Goal: Transaction & Acquisition: Purchase product/service

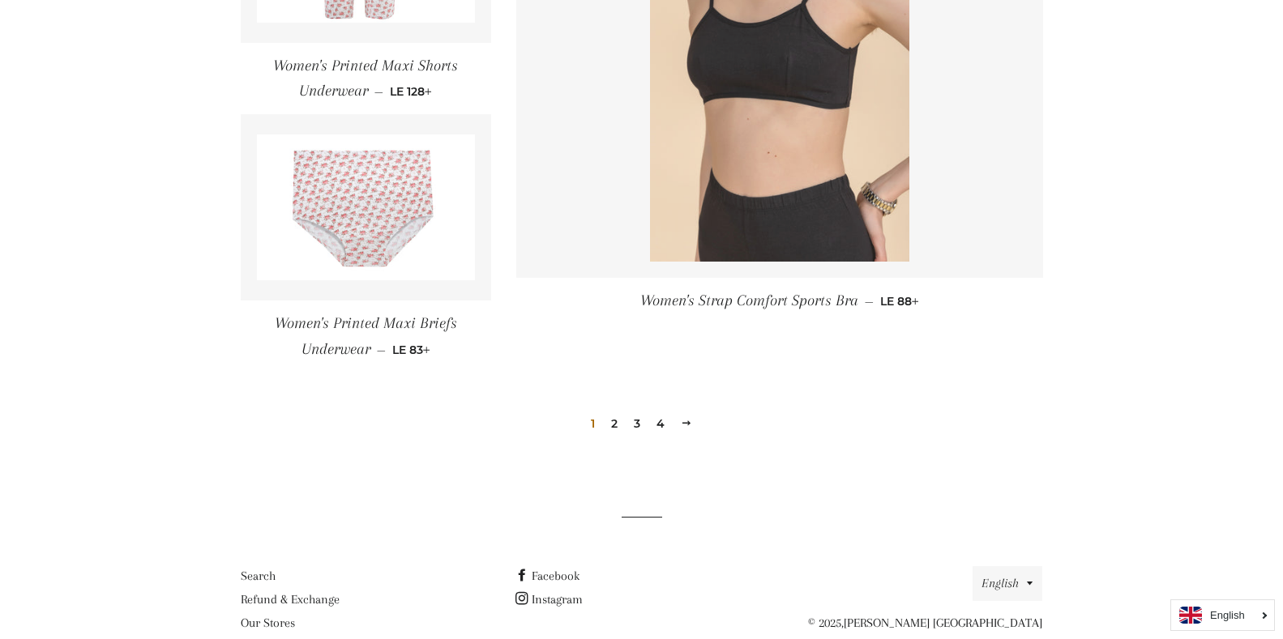
scroll to position [2383, 0]
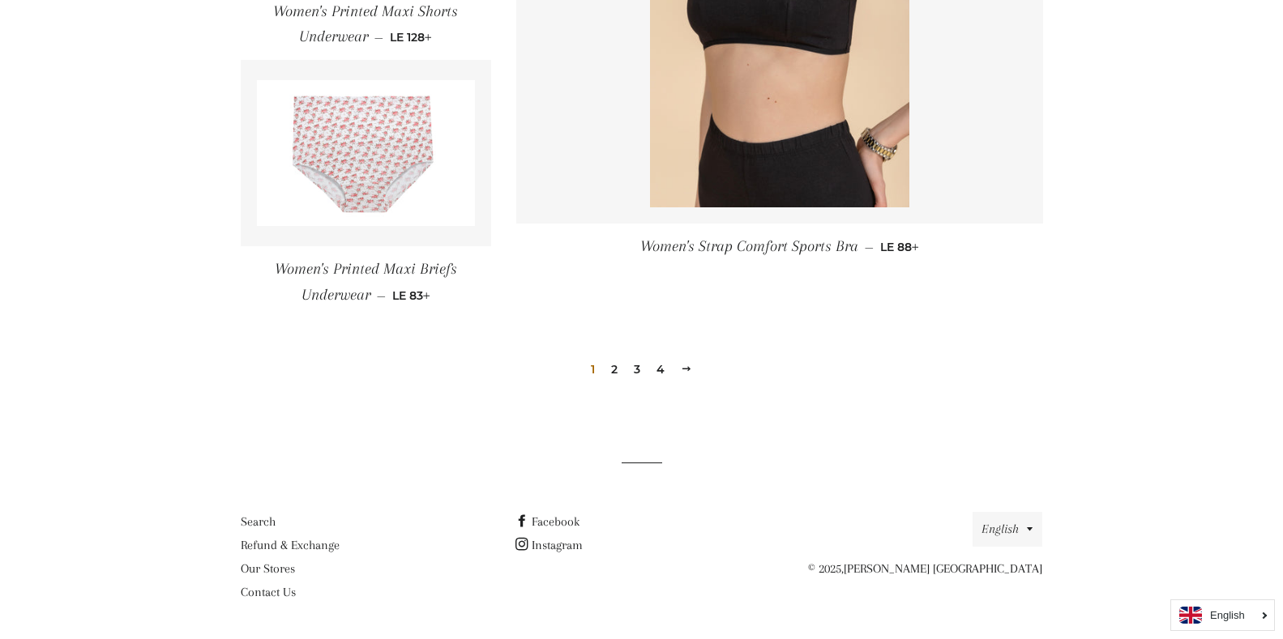
click at [685, 364] on span at bounding box center [686, 369] width 11 height 12
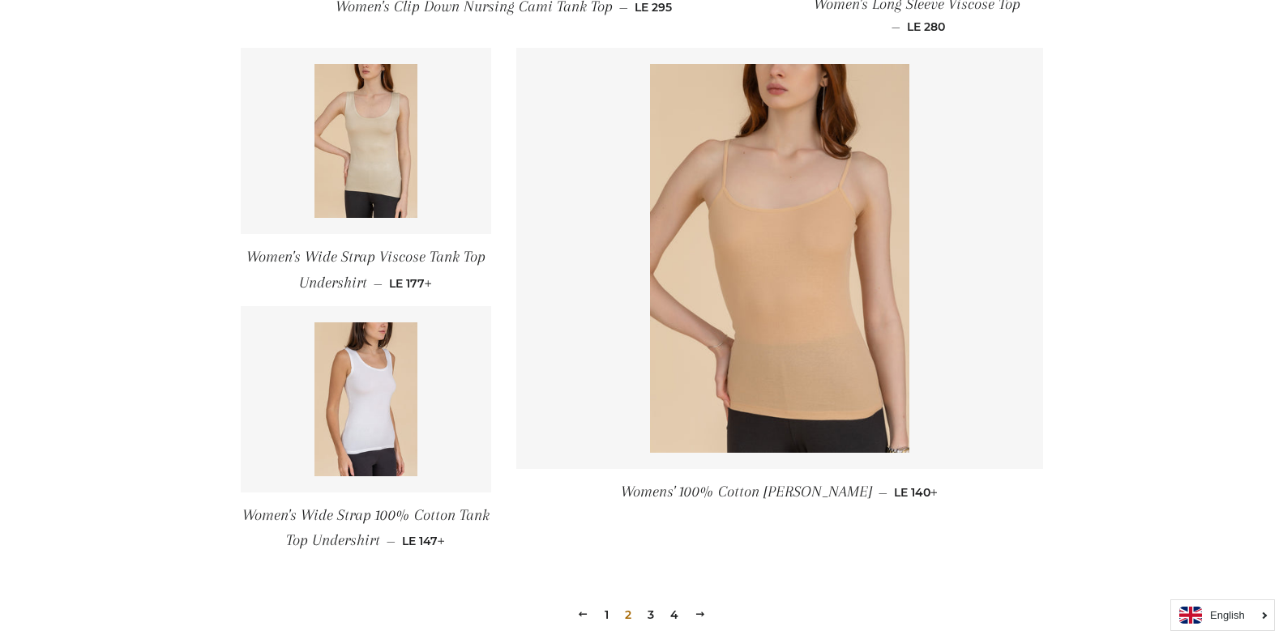
scroll to position [2269, 0]
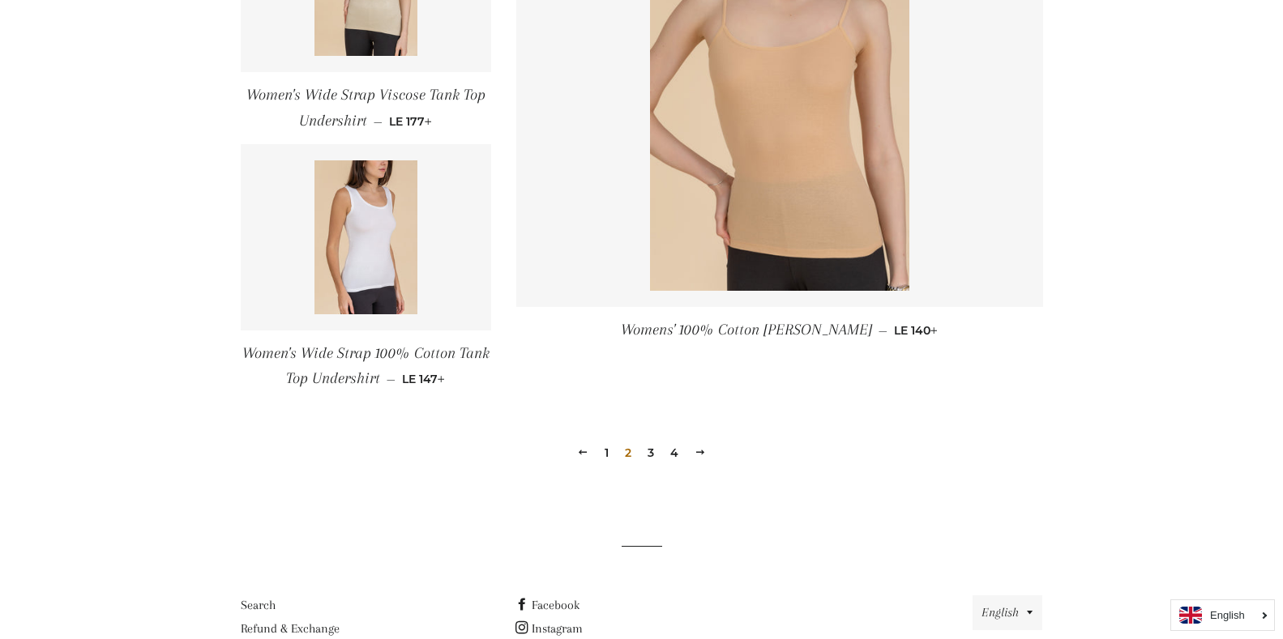
click at [703, 451] on span at bounding box center [699, 453] width 11 height 12
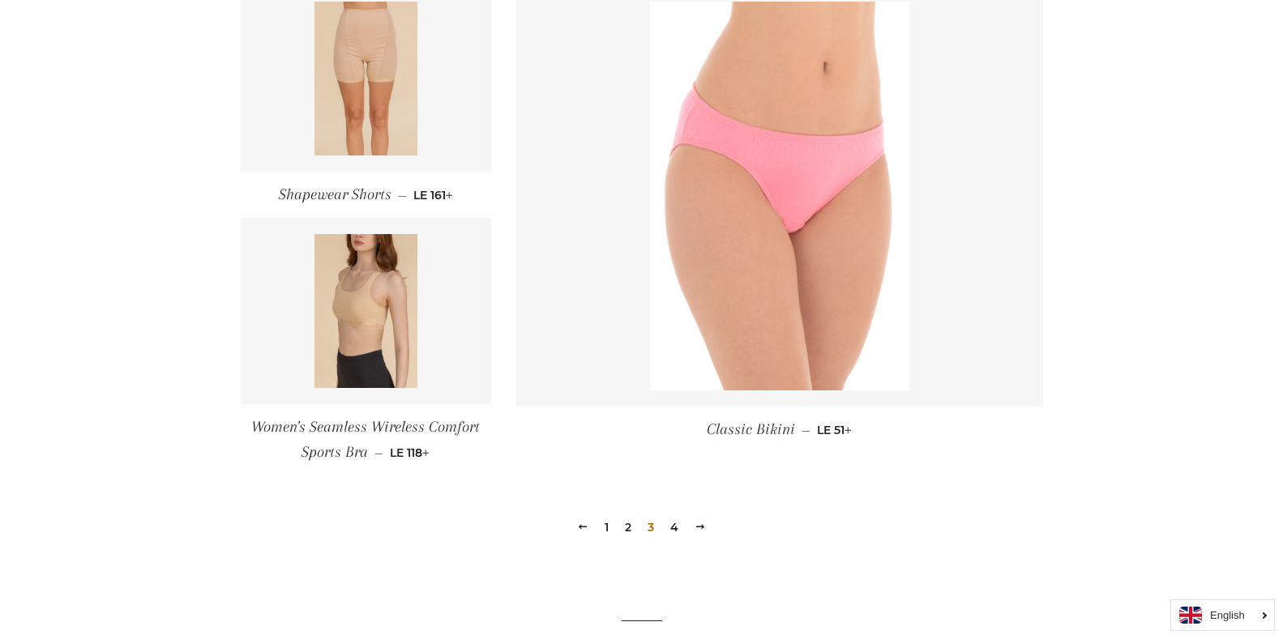
scroll to position [2188, 0]
click at [695, 529] on span at bounding box center [699, 526] width 11 height 12
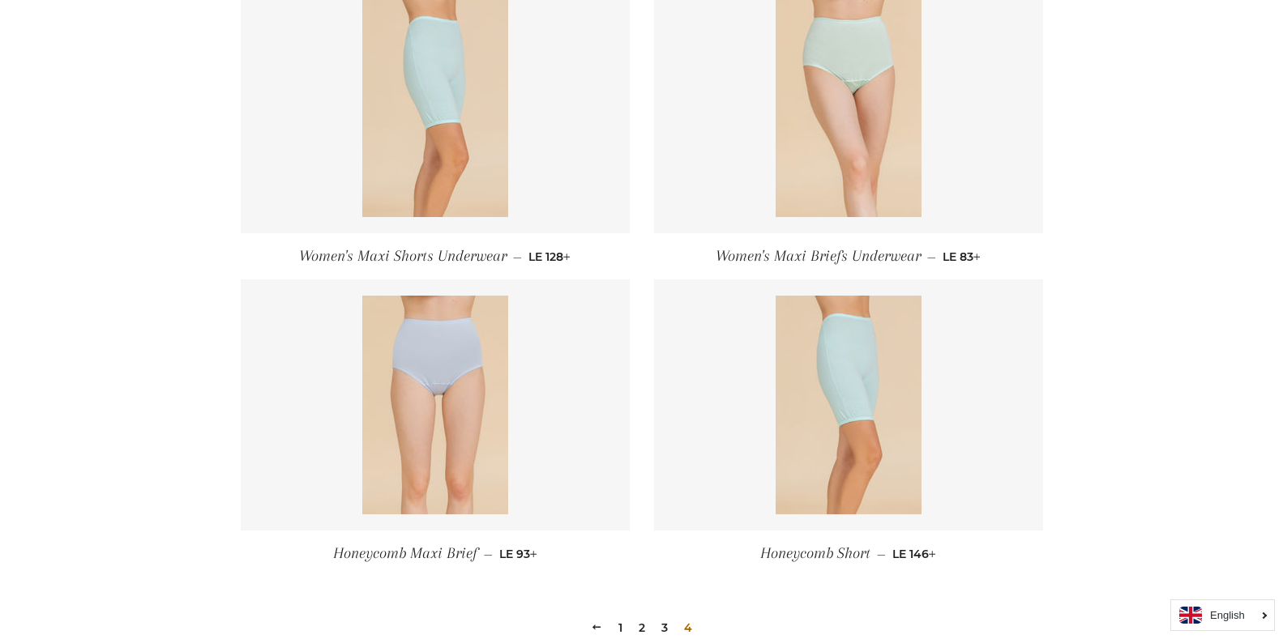
scroll to position [729, 0]
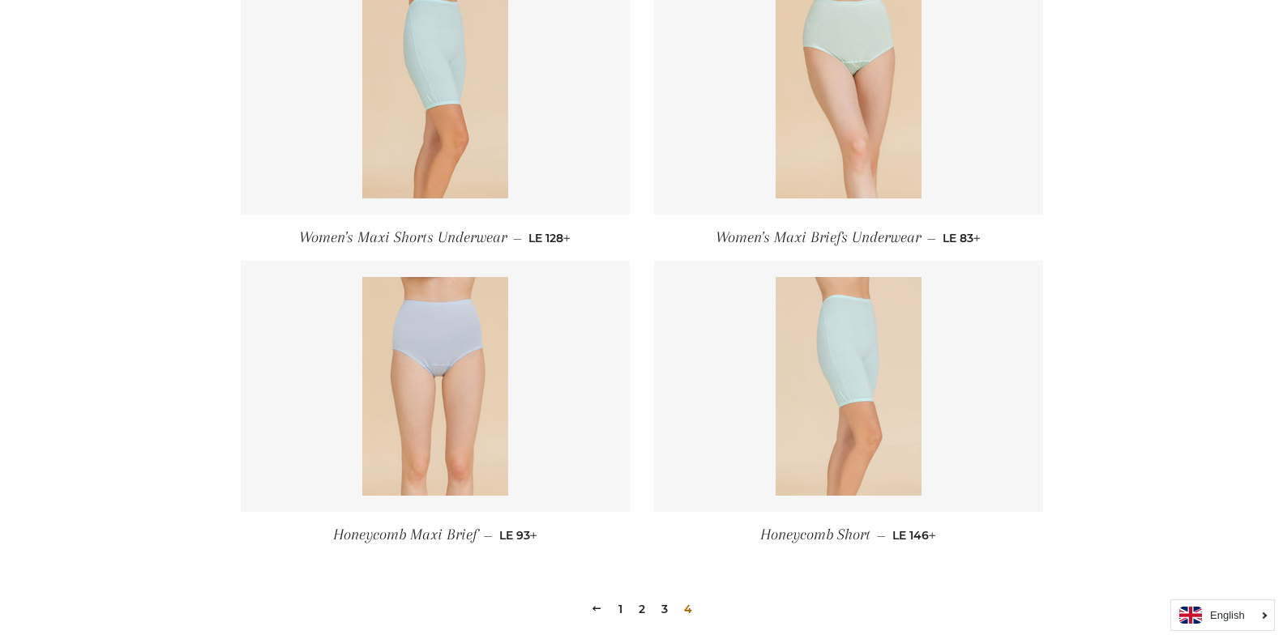
click at [853, 375] on img at bounding box center [849, 386] width 146 height 219
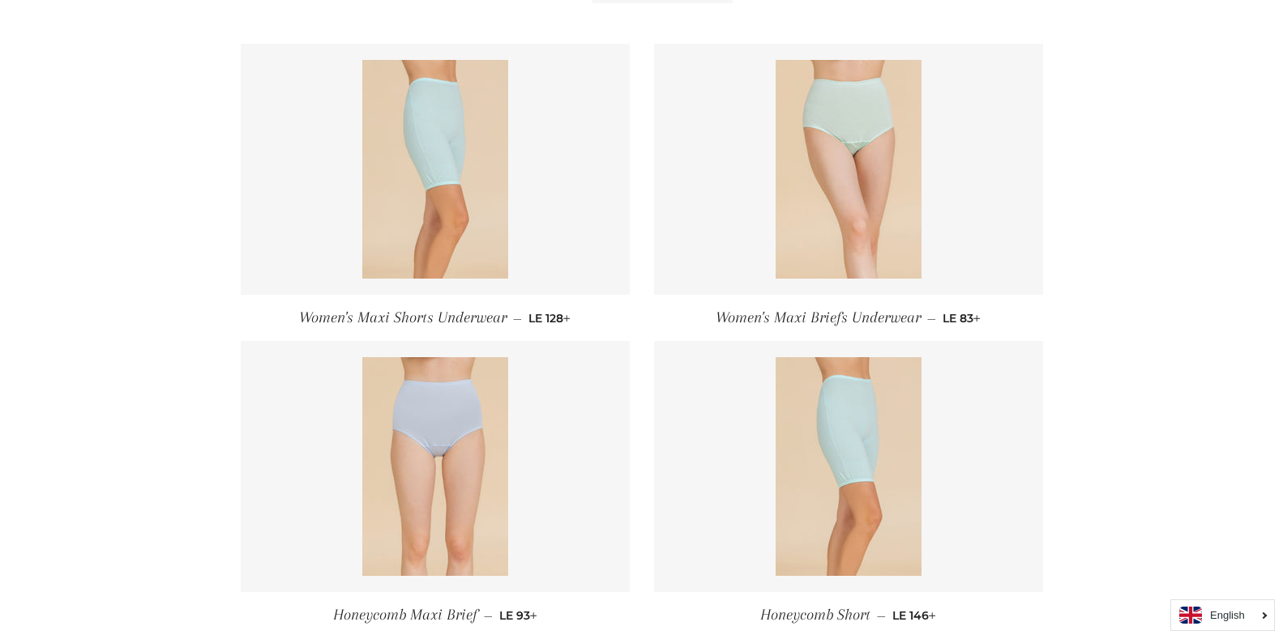
scroll to position [486, 0]
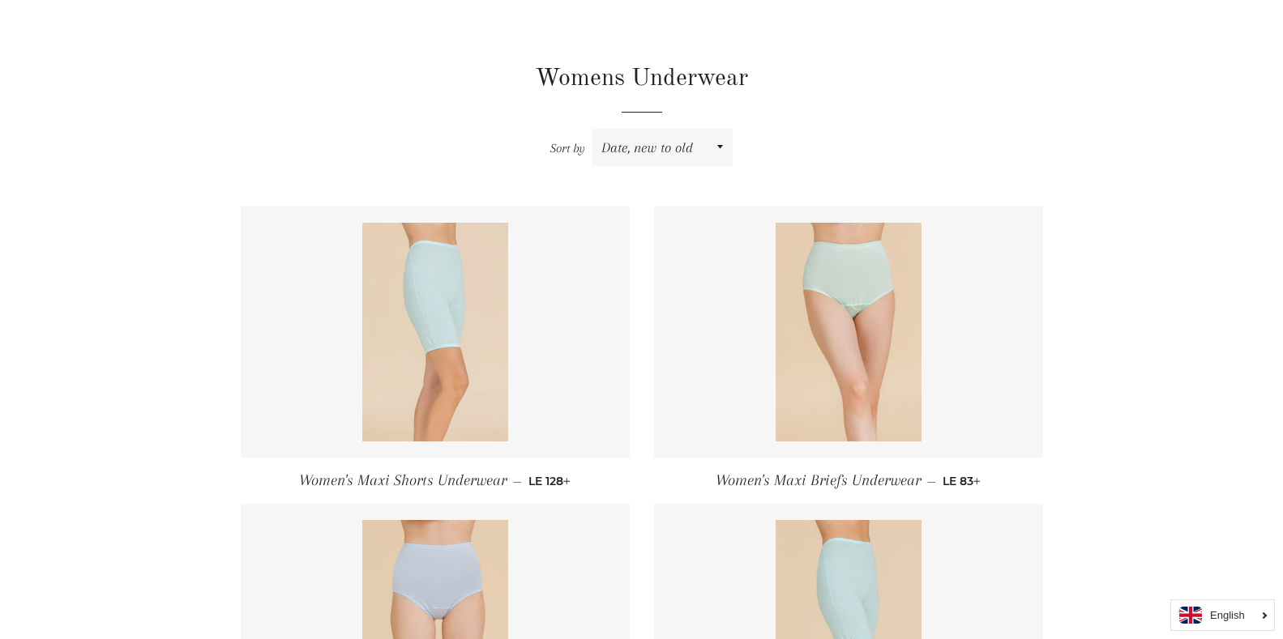
click at [427, 285] on img at bounding box center [435, 332] width 146 height 219
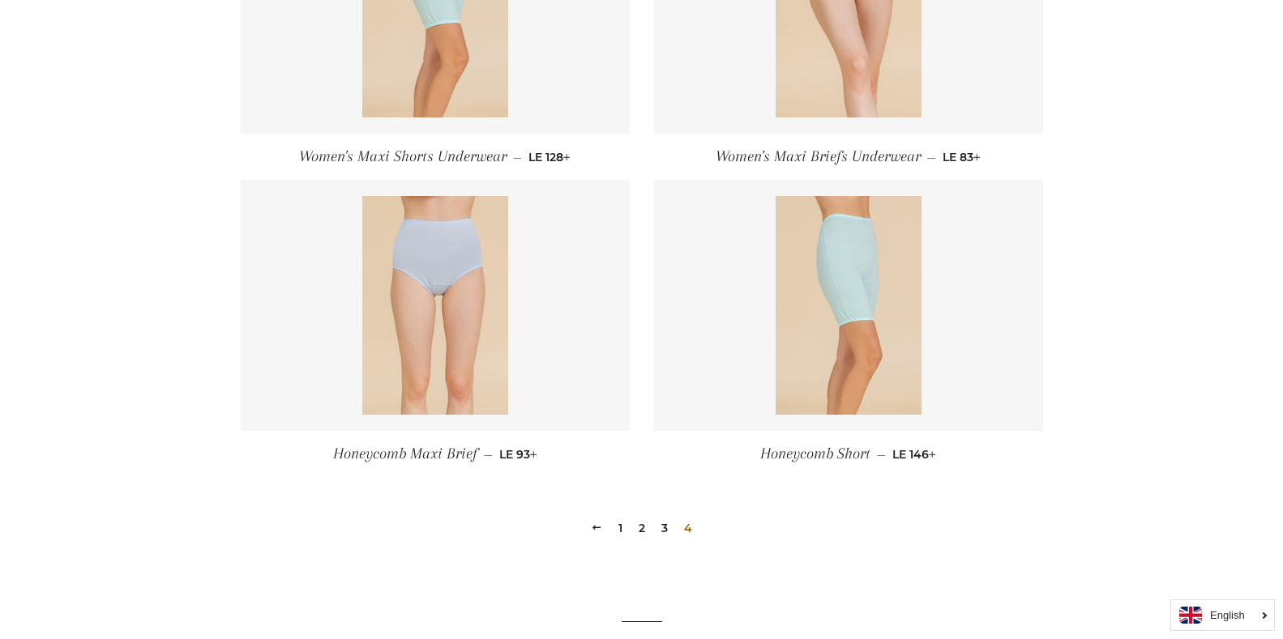
scroll to position [729, 0]
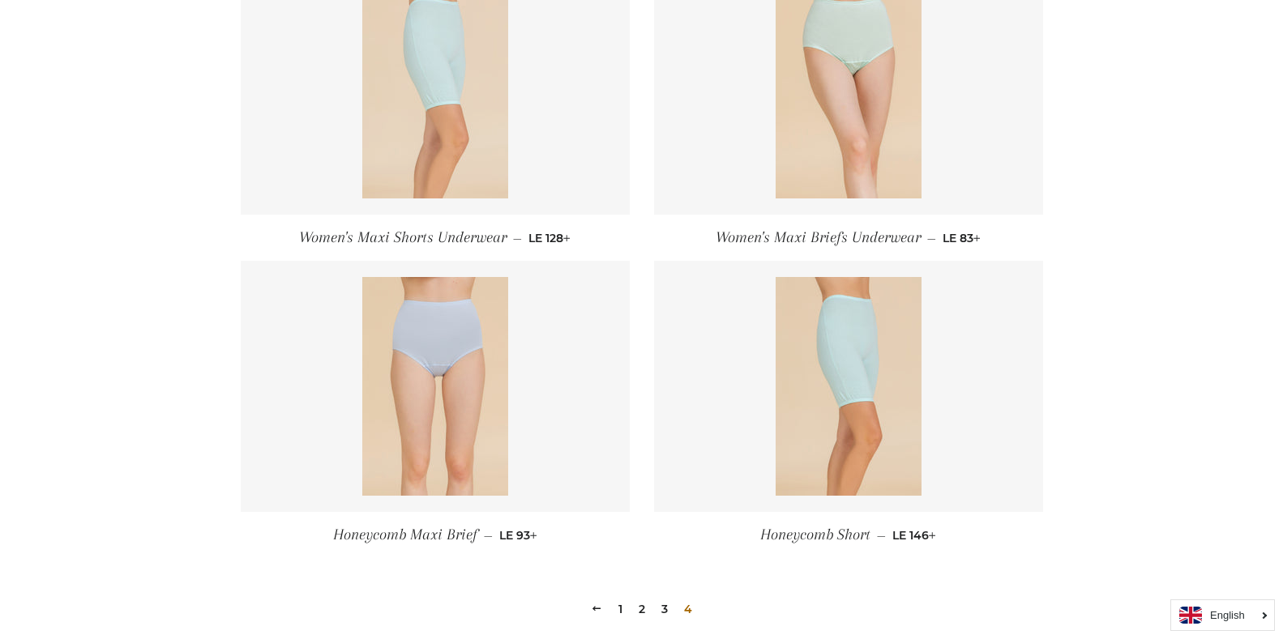
click at [469, 116] on img at bounding box center [435, 89] width 146 height 219
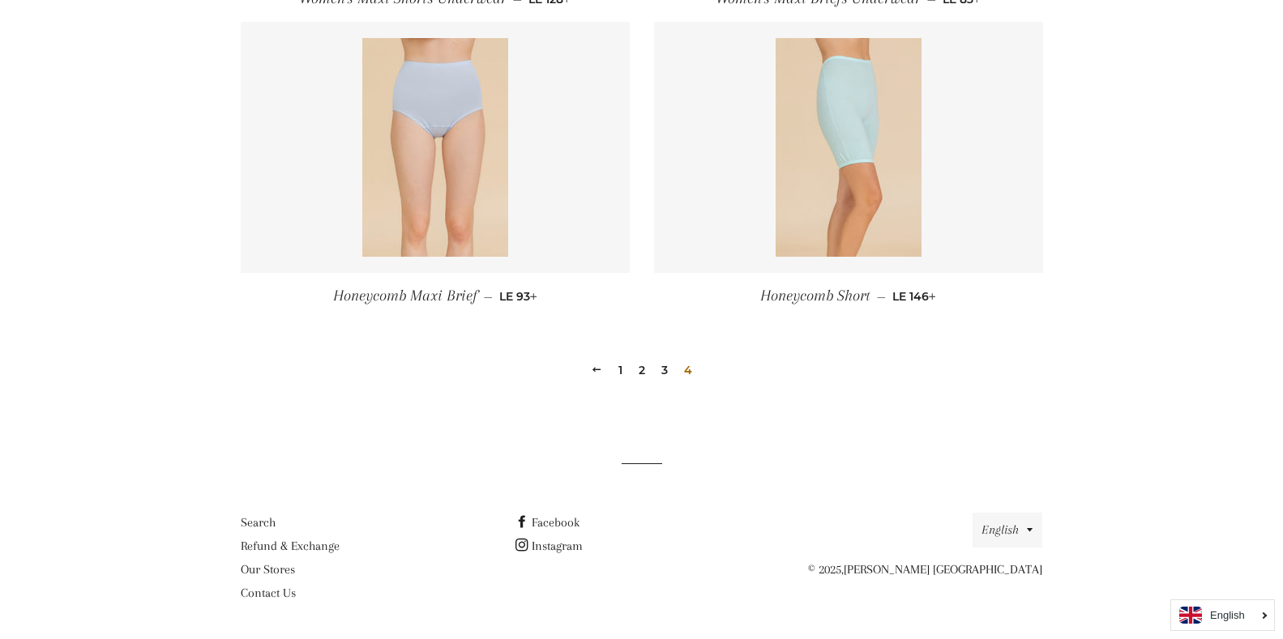
scroll to position [969, 0]
click at [664, 368] on link "3" at bounding box center [664, 369] width 19 height 24
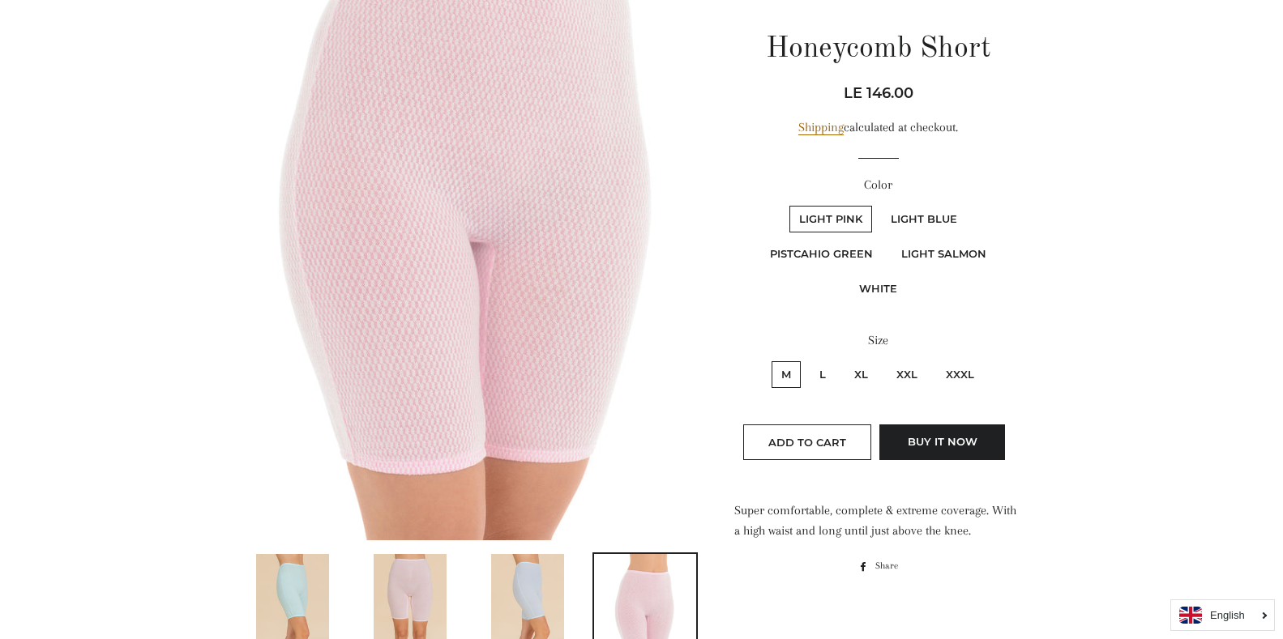
scroll to position [324, 0]
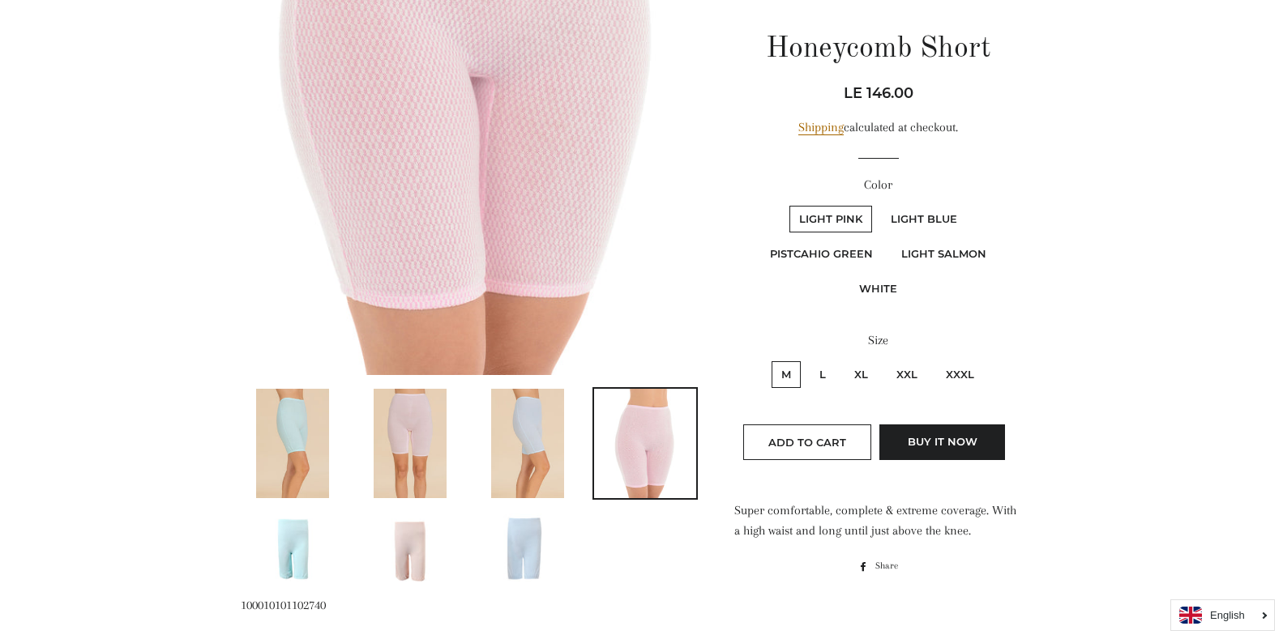
click at [303, 442] on img at bounding box center [292, 443] width 73 height 109
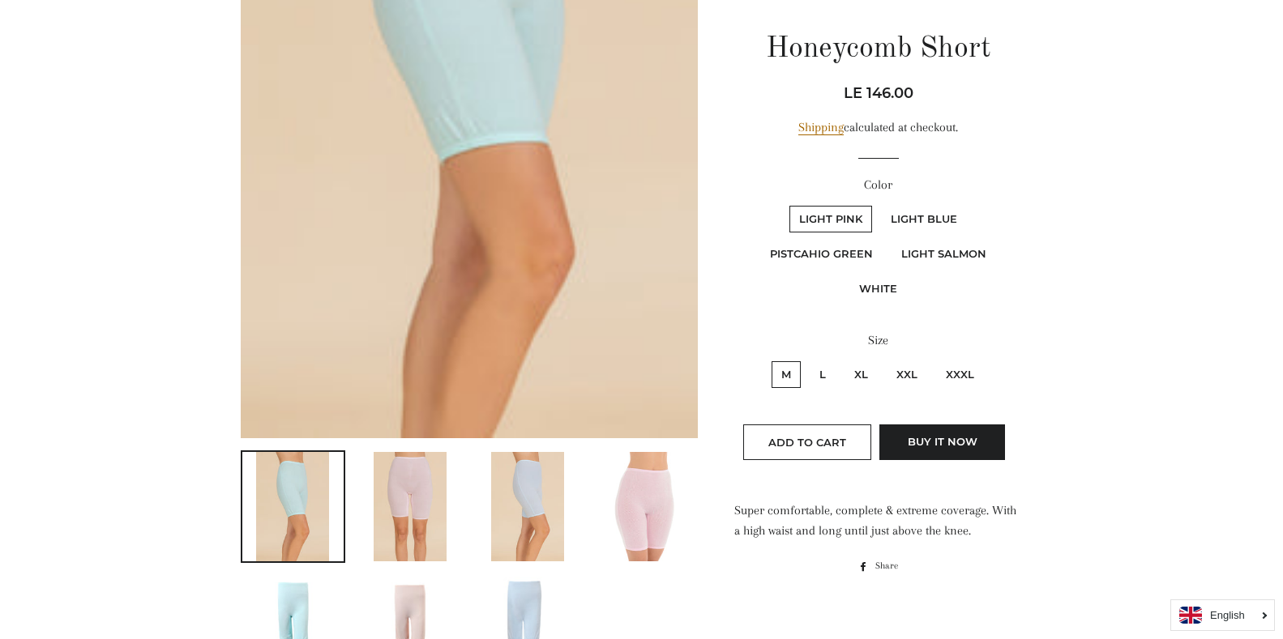
scroll to position [486, 0]
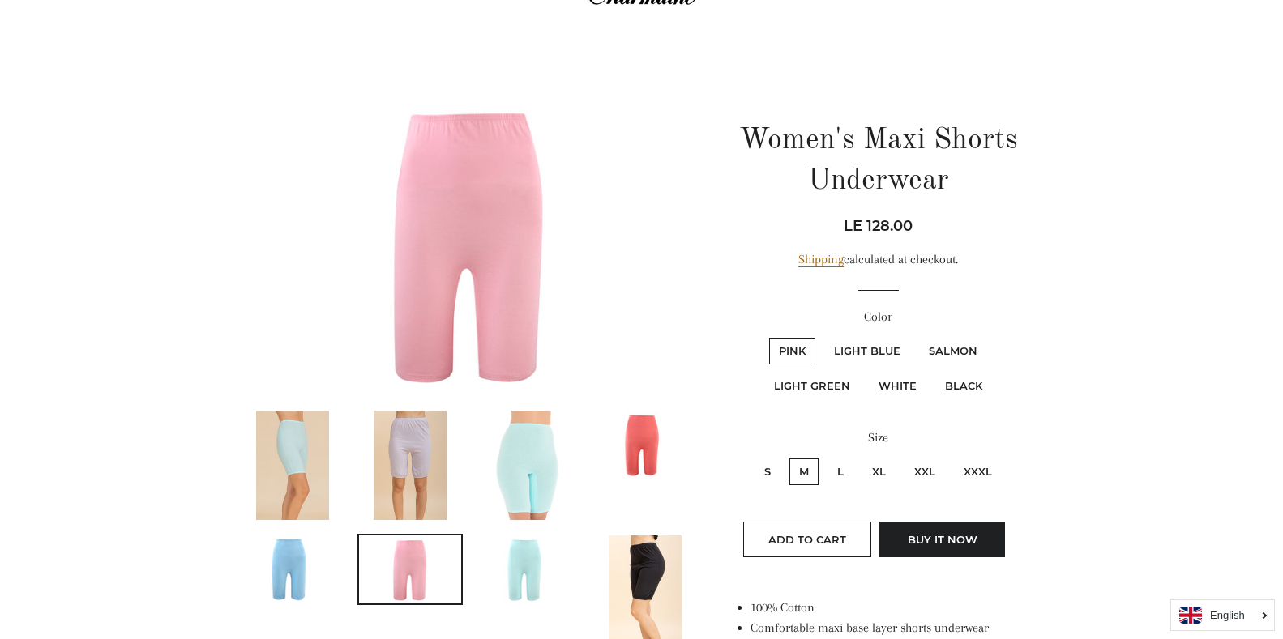
scroll to position [81, 0]
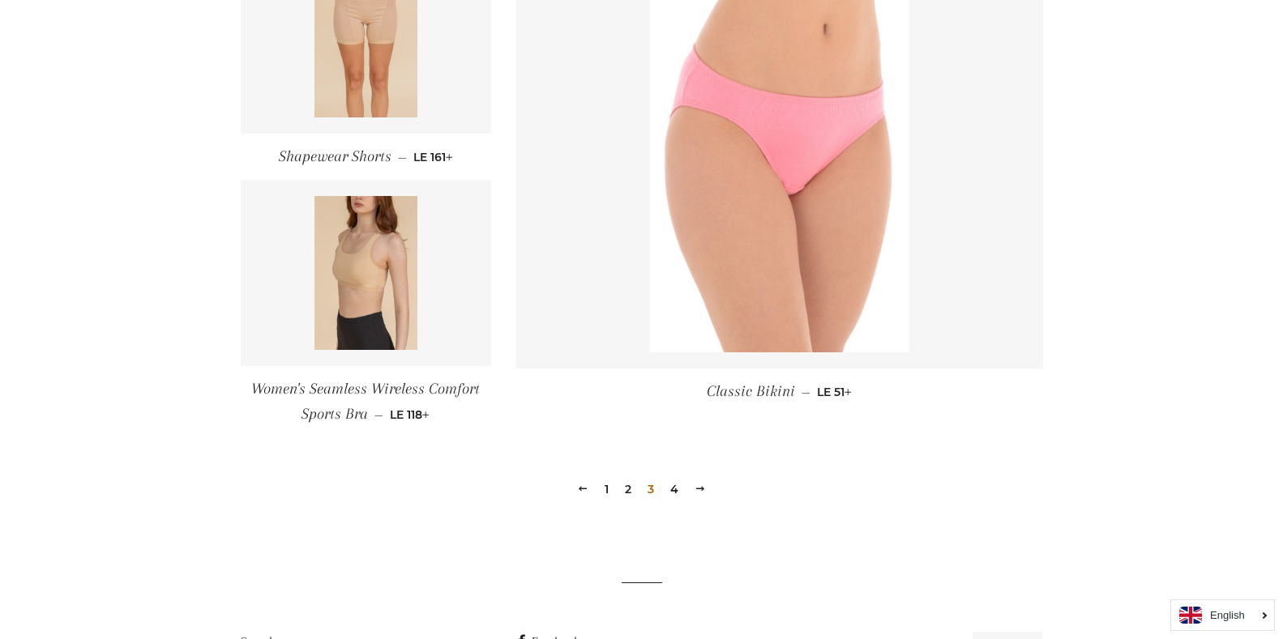
scroll to position [2269, 0]
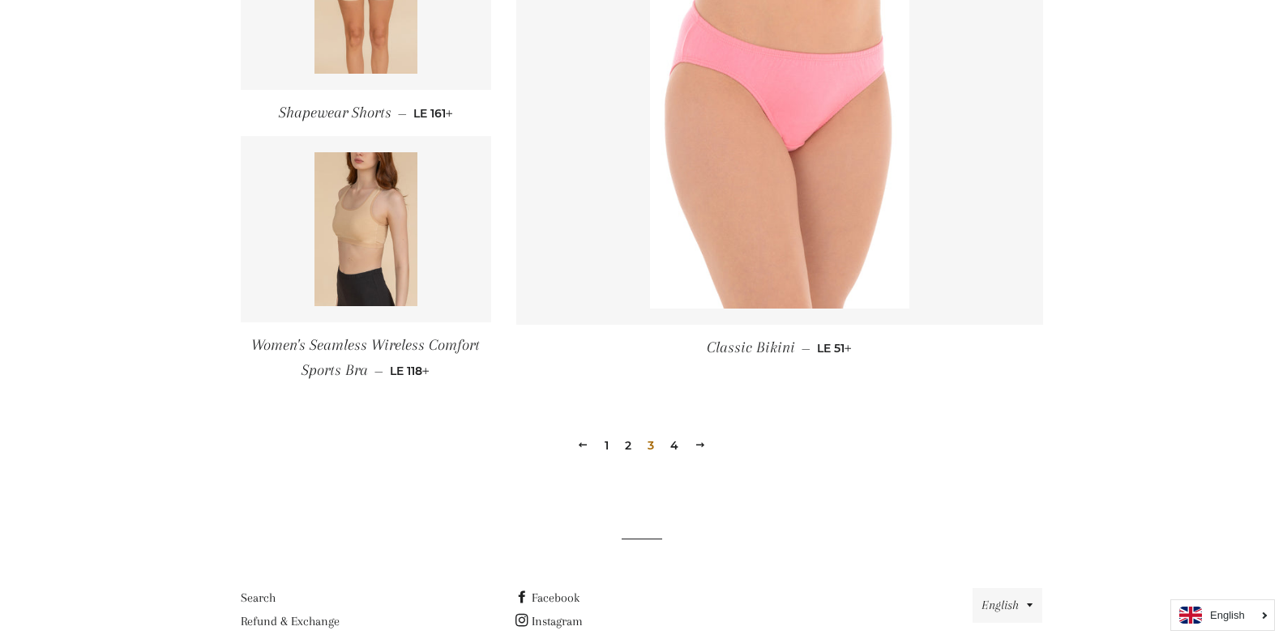
drag, startPoint x: 627, startPoint y: 447, endPoint x: 640, endPoint y: 447, distance: 13.0
click at [627, 447] on link "2" at bounding box center [627, 446] width 19 height 24
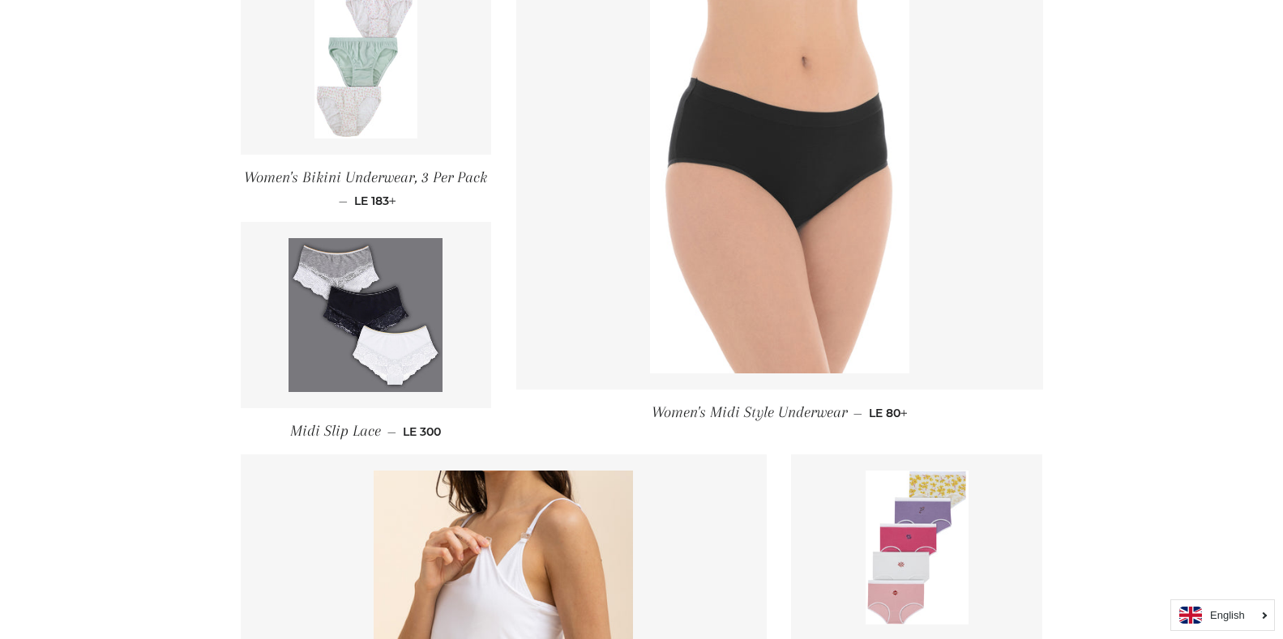
scroll to position [1216, 0]
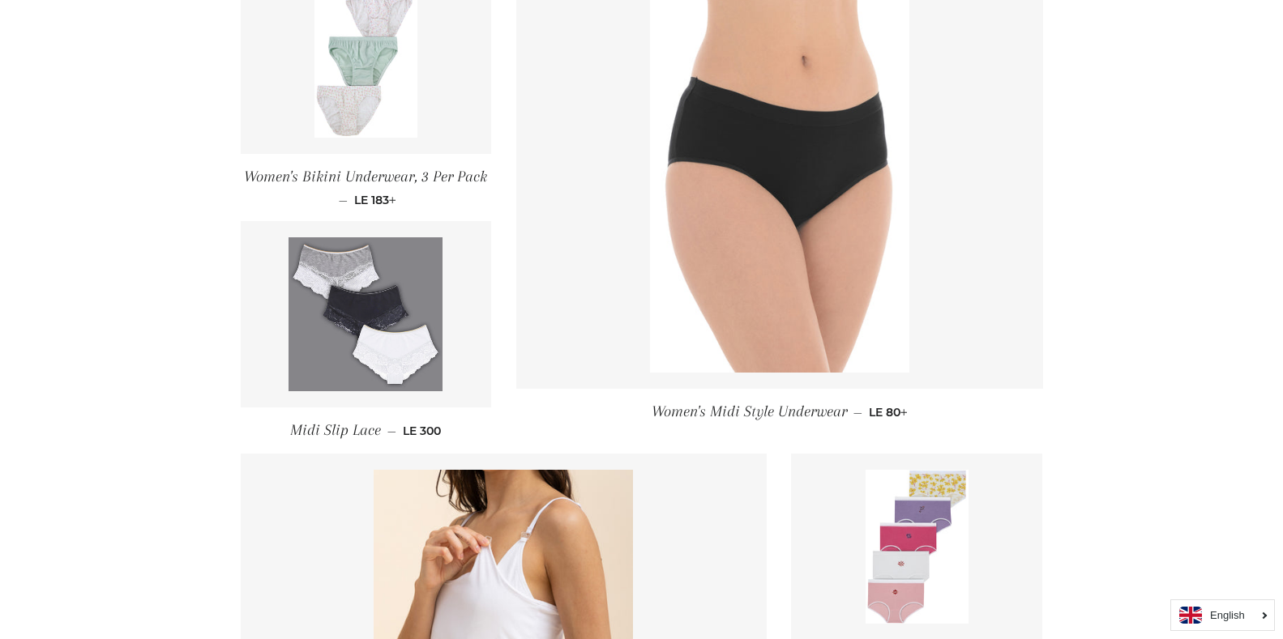
drag, startPoint x: 363, startPoint y: 301, endPoint x: 408, endPoint y: 311, distance: 46.6
click at [365, 301] on img at bounding box center [365, 314] width 154 height 154
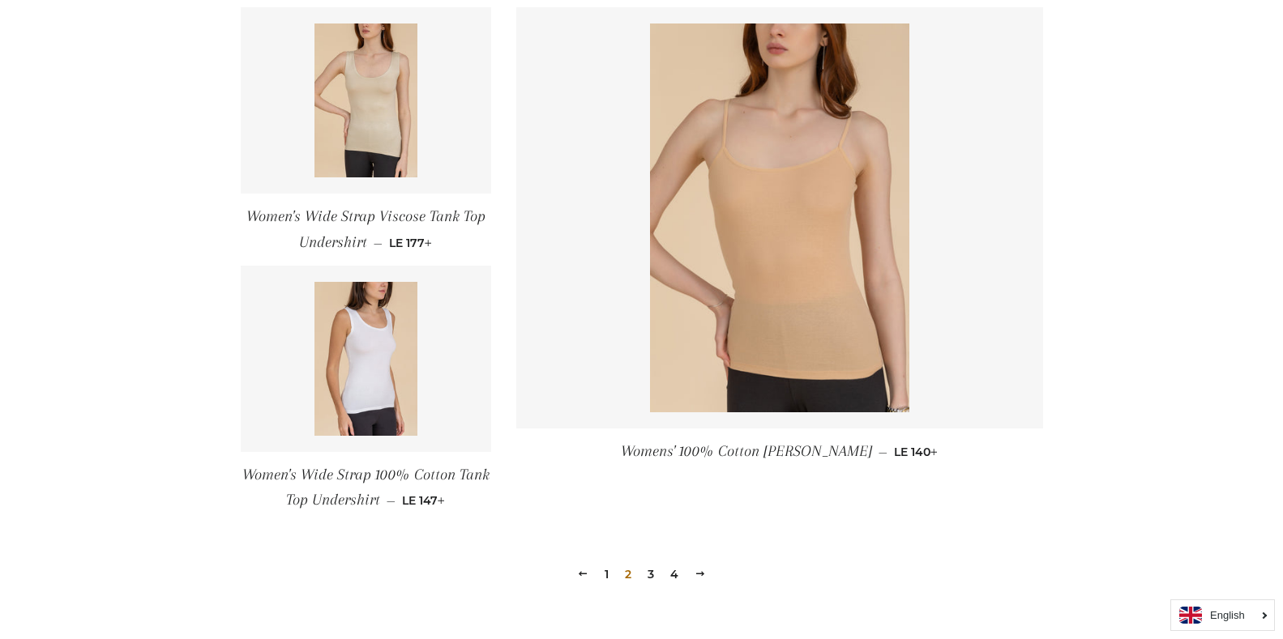
scroll to position [2188, 0]
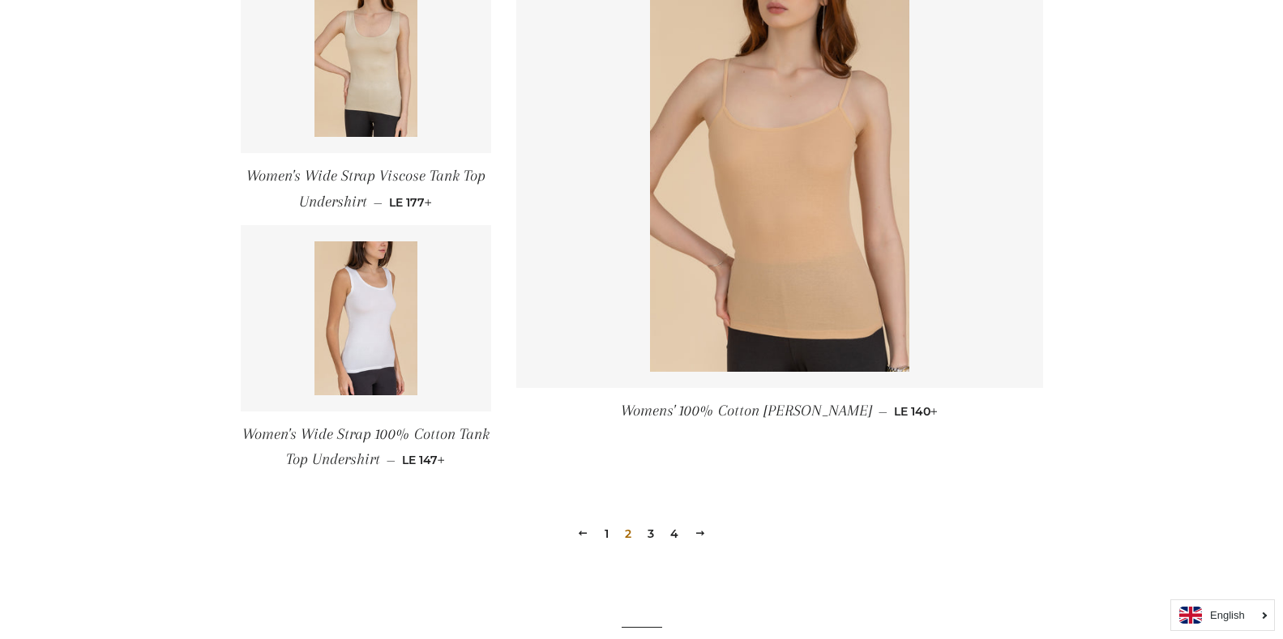
click at [605, 535] on link "1" at bounding box center [606, 534] width 17 height 24
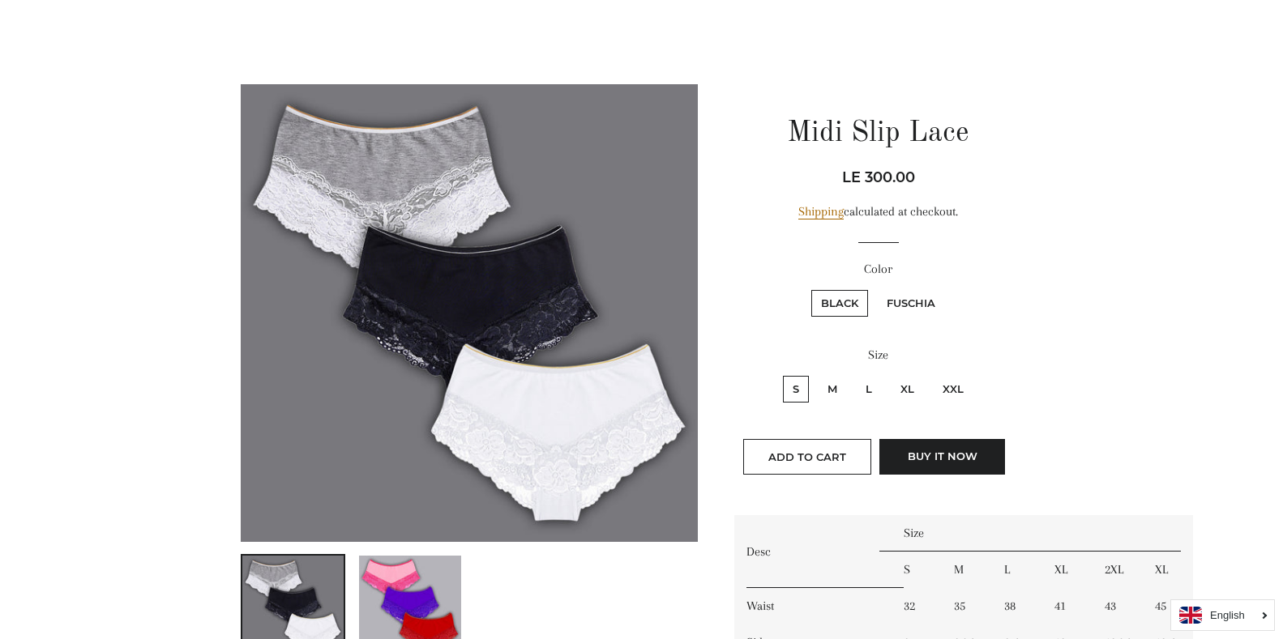
scroll to position [81, 0]
